Goal: Task Accomplishment & Management: Manage account settings

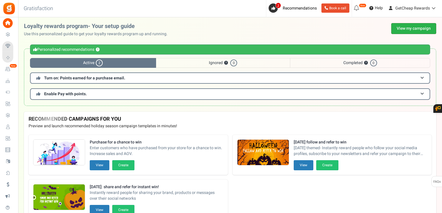
click at [419, 24] on link "View my campaign" at bounding box center [413, 28] width 45 height 11
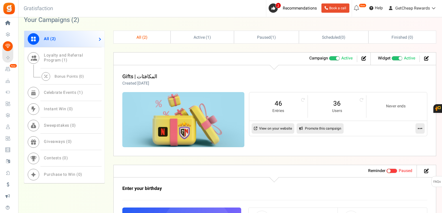
scroll to position [260, 0]
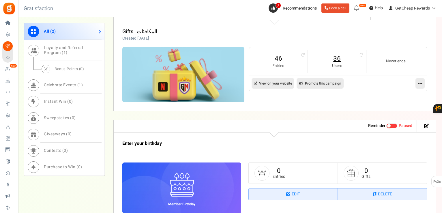
click at [337, 60] on link "36" at bounding box center [337, 58] width 47 height 9
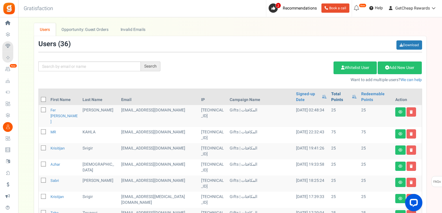
click at [331, 94] on link "Total Points" at bounding box center [340, 97] width 18 height 12
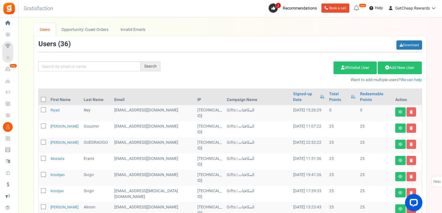
click at [46, 94] on th at bounding box center [44, 97] width 10 height 16
click at [45, 98] on icon at bounding box center [44, 100] width 4 height 4
click at [39, 98] on input "checkbox" at bounding box center [37, 100] width 4 height 4
checkbox input "true"
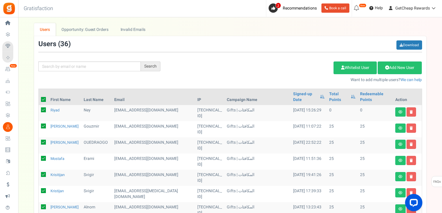
checkbox input "true"
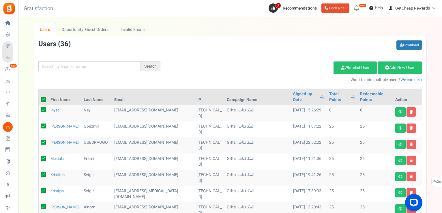
checkbox input "true"
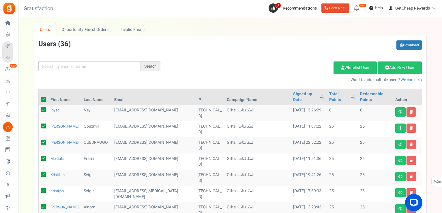
checkbox input "true"
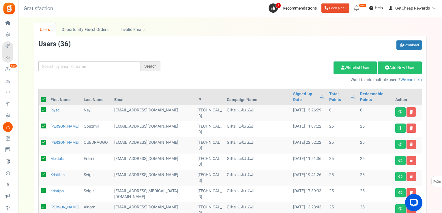
checkbox input "true"
click at [284, 67] on icon at bounding box center [285, 68] width 3 height 4
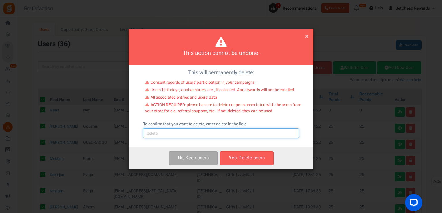
click at [203, 134] on input "text" at bounding box center [221, 133] width 156 height 10
type input "delete"
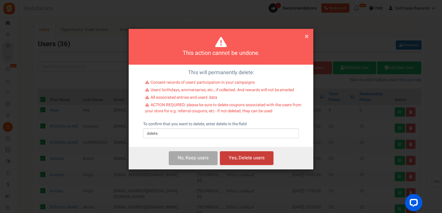
click at [241, 160] on button "Yes, Delete users" at bounding box center [247, 158] width 54 height 14
checkbox input "false"
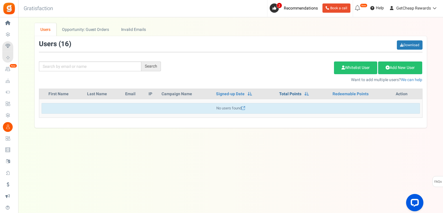
click at [292, 95] on link "Total Points" at bounding box center [290, 94] width 22 height 6
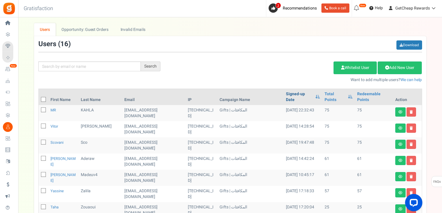
click at [289, 93] on link "Signed-up Date" at bounding box center [299, 97] width 26 height 12
